Goal: Find specific page/section: Find specific page/section

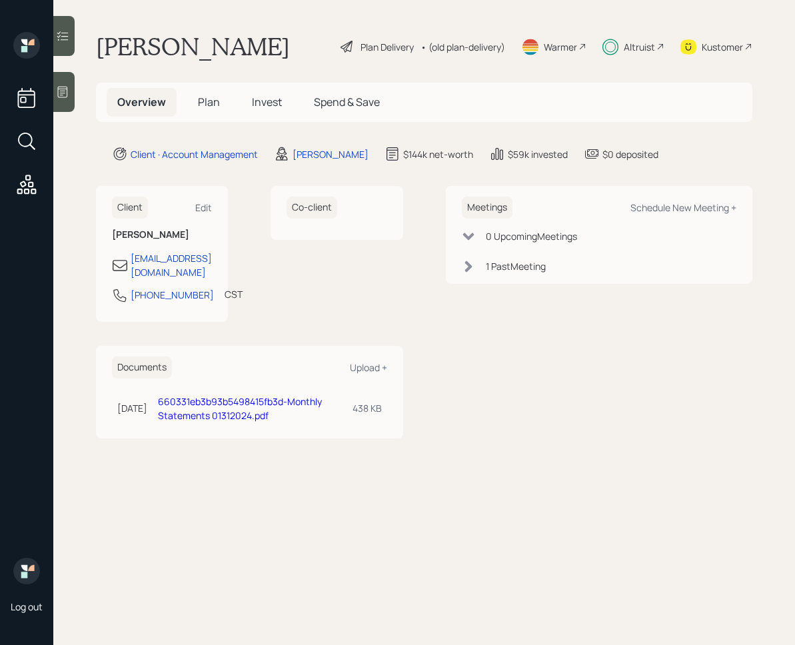
click at [268, 103] on span "Invest" at bounding box center [267, 102] width 30 height 15
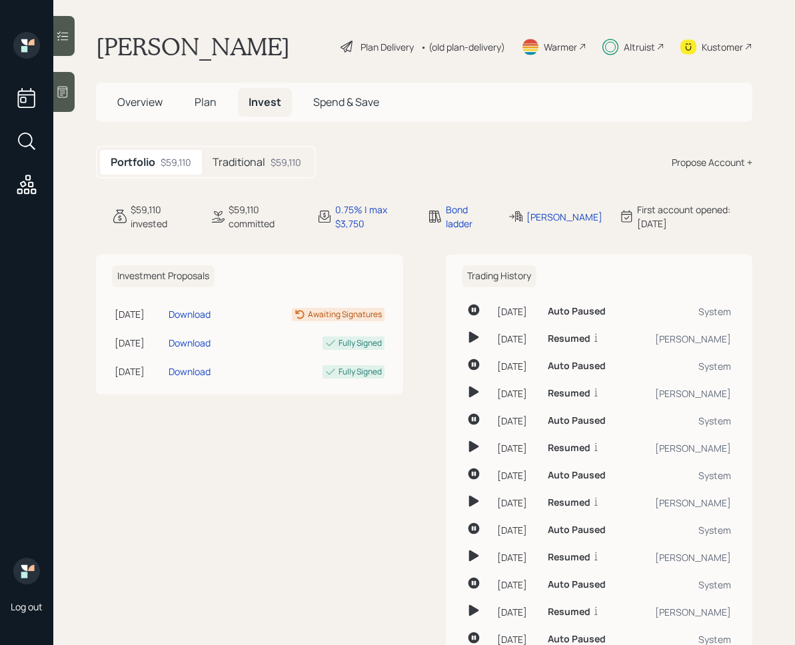
click at [73, 51] on div at bounding box center [63, 36] width 21 height 40
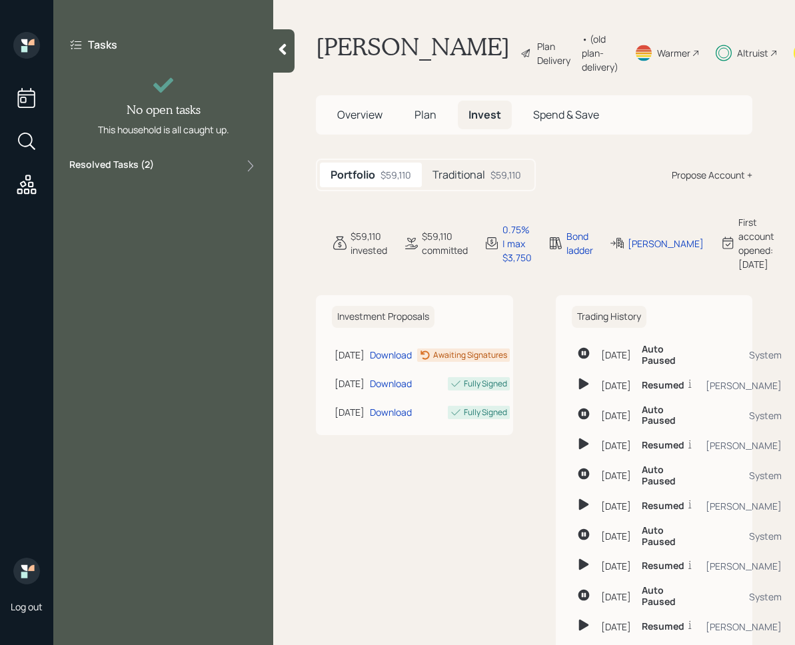
click at [141, 168] on label "Resolved Tasks ( 2 )" at bounding box center [111, 166] width 85 height 16
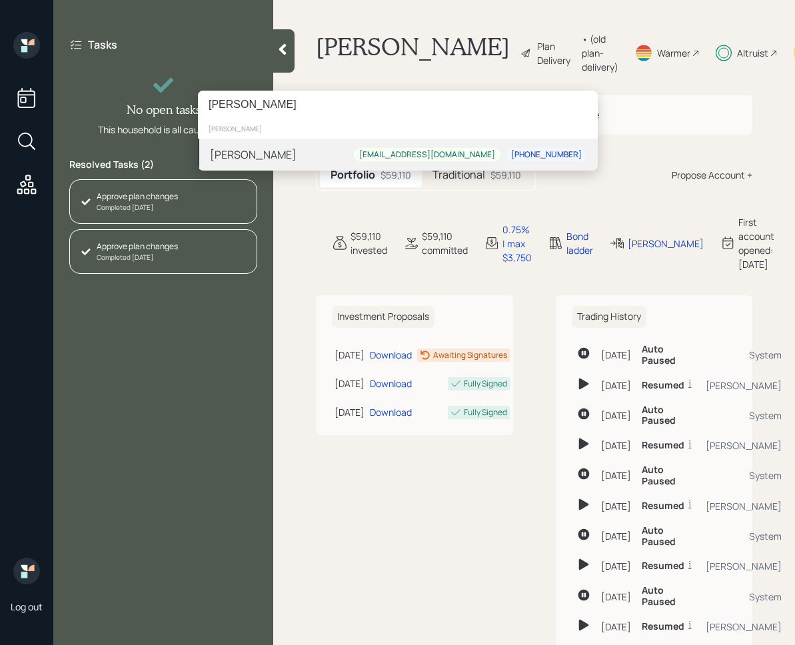
type input "[PERSON_NAME]"
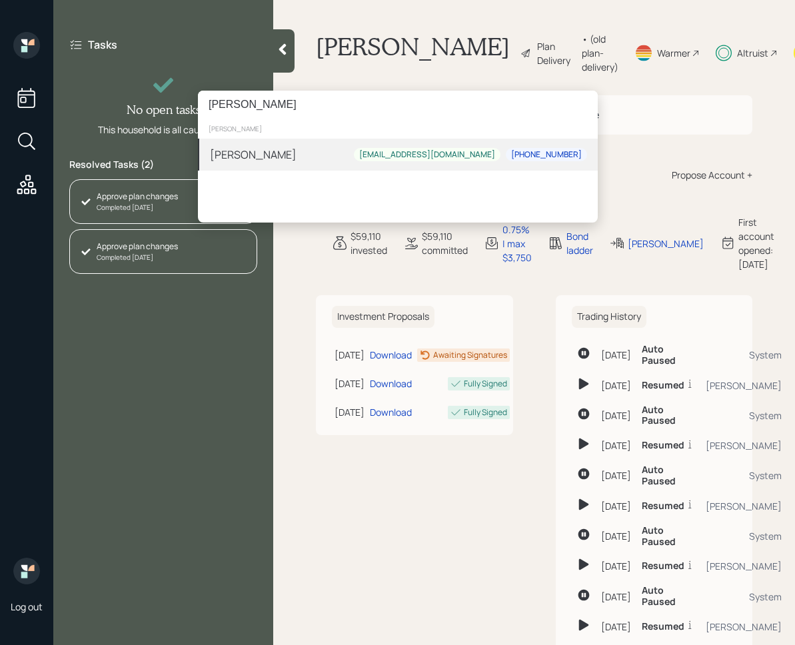
click at [334, 151] on div "[PERSON_NAME] [EMAIL_ADDRESS][DOMAIN_NAME] [PHONE_NUMBER]" at bounding box center [398, 155] width 400 height 32
